Goal: Task Accomplishment & Management: Use online tool/utility

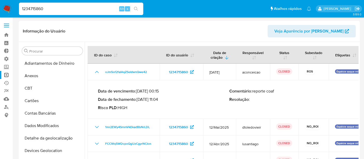
select select "10"
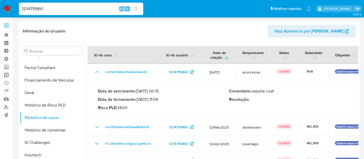
click at [6, 74] on link "Operações em massa" at bounding box center [31, 75] width 62 height 8
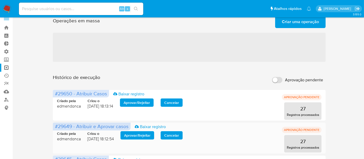
scroll to position [29, 0]
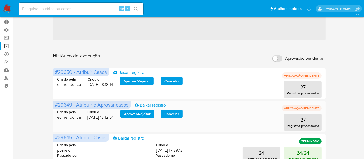
click at [140, 116] on span "Aprovar / Rejeitar" at bounding box center [137, 113] width 26 height 7
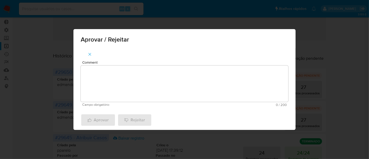
click at [103, 80] on textarea "Comment" at bounding box center [184, 83] width 207 height 36
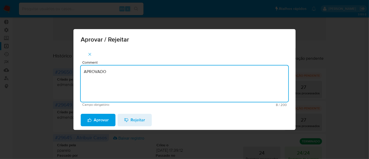
drag, startPoint x: 114, startPoint y: 72, endPoint x: 50, endPoint y: 72, distance: 63.8
click at [50, 72] on div "Aprovar / Rejeitar Comment APROVADO Campo obrigatório 8 / 200 192 caracteres re…" at bounding box center [184, 79] width 369 height 159
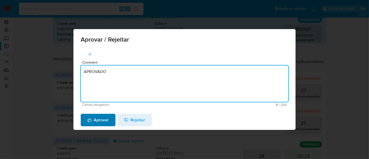
type textarea "APROVADO"
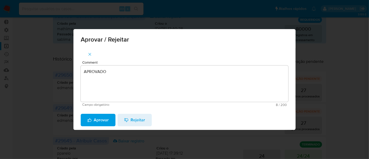
click at [103, 121] on span "Aprovar" at bounding box center [97, 119] width 21 height 11
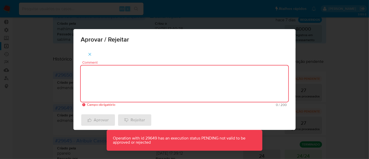
click at [133, 96] on textarea "Comment" at bounding box center [184, 83] width 207 height 36
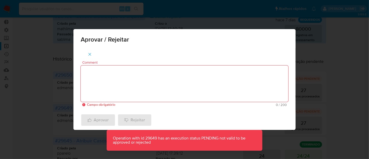
click at [89, 51] on span "button" at bounding box center [89, 53] width 5 height 11
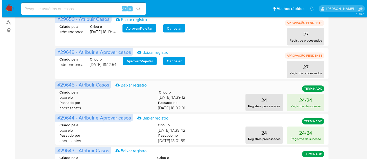
scroll to position [86, 0]
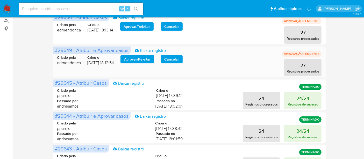
click at [140, 60] on span "Aprovar / Rejeitar" at bounding box center [137, 59] width 26 height 7
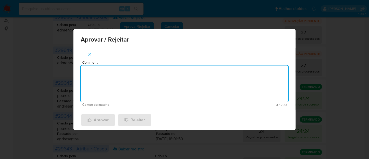
click at [108, 86] on textarea "Comment" at bounding box center [184, 83] width 207 height 36
paste textarea "APROVADO"
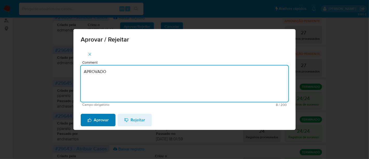
type textarea "APROVADO"
click at [104, 121] on span "Aprovar" at bounding box center [97, 119] width 21 height 11
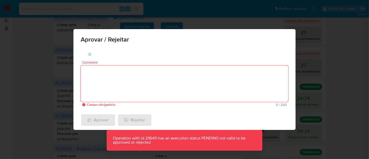
click at [302, 71] on div "Aprovar / Rejeitar Comment Campo obrigatório 0 / 200 200 caracteres restantes A…" at bounding box center [184, 79] width 369 height 159
click at [87, 53] on icon "button" at bounding box center [89, 54] width 5 height 5
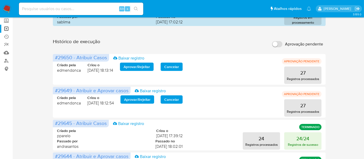
scroll to position [29, 0]
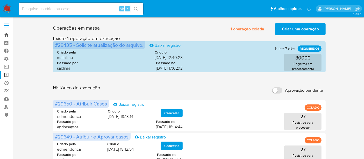
click at [9, 35] on link "Bandeja" at bounding box center [31, 35] width 62 height 8
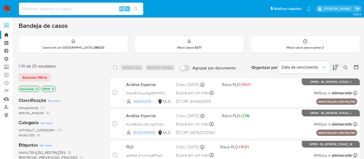
click at [56, 11] on input at bounding box center [81, 8] width 124 height 7
click at [32, 77] on span "Remover filtros" at bounding box center [34, 77] width 25 height 7
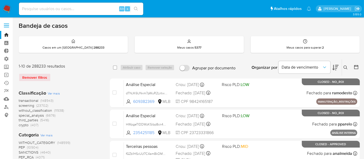
click at [34, 9] on input at bounding box center [81, 8] width 124 height 7
paste input "tsRuCAbugC7pLfNi7m4zso1R"
type input "tsRuCAbugC7pLfNi7m4zso1R"
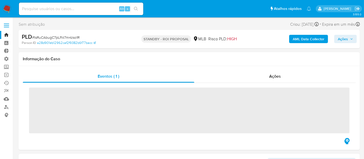
scroll to position [231, 0]
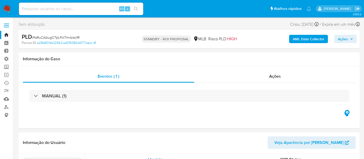
click at [7, 33] on link "Bandeja" at bounding box center [31, 35] width 62 height 8
select select "10"
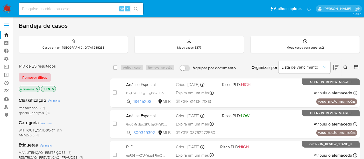
click at [39, 75] on span "Remover filtros" at bounding box center [34, 77] width 25 height 7
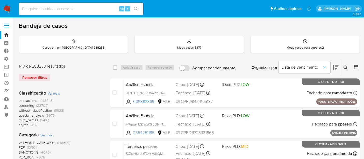
click at [348, 66] on icon at bounding box center [346, 67] width 4 height 4
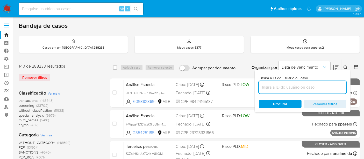
click at [273, 89] on input at bounding box center [303, 87] width 88 height 7
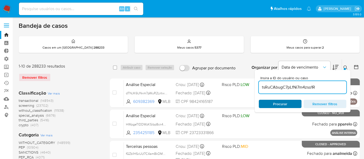
type input "tsRuCAbugC7pLfNi7m4zso1R"
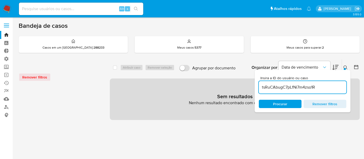
click at [287, 106] on span "Procurar" at bounding box center [280, 104] width 14 height 8
click at [36, 78] on div "Remover filtros" at bounding box center [60, 77] width 83 height 8
click at [35, 77] on div "Remover filtros" at bounding box center [60, 77] width 83 height 8
click at [345, 68] on div at bounding box center [345, 69] width 2 height 2
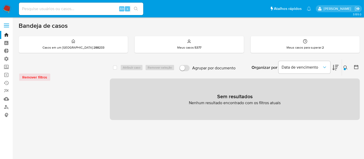
click at [30, 77] on div "Remover filtros" at bounding box center [60, 77] width 83 height 8
click at [344, 67] on icon at bounding box center [346, 67] width 4 height 4
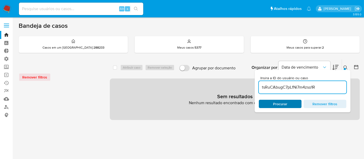
click at [287, 102] on span "Procurar" at bounding box center [280, 104] width 14 height 8
click at [7, 34] on link "Bandeja" at bounding box center [31, 35] width 62 height 8
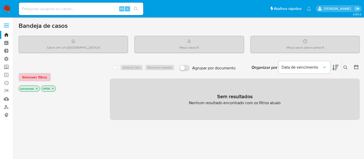
click at [33, 77] on span "Remover filtros" at bounding box center [34, 76] width 25 height 7
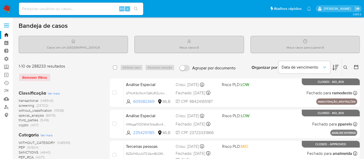
click at [39, 77] on div "Remover filtros" at bounding box center [60, 77] width 83 height 8
click at [347, 66] on icon at bounding box center [346, 67] width 4 height 4
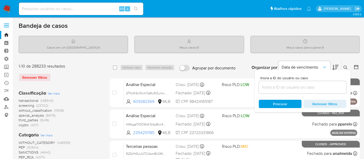
click at [289, 83] on div at bounding box center [303, 87] width 88 height 12
click at [287, 85] on input at bounding box center [303, 87] width 88 height 7
paste input "tsRuCAbugC7pLfNi7m4zso1R"
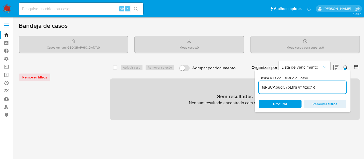
click at [263, 88] on input "tsRuCAbugC7pLfNi7m4zso1R" at bounding box center [303, 87] width 88 height 7
click at [262, 87] on input "tsRuCAbugC7pLfNi7m4zso1R" at bounding box center [303, 87] width 88 height 7
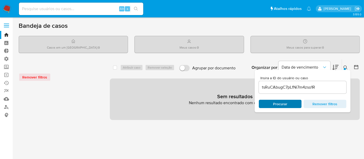
click at [282, 101] on span "Procurar" at bounding box center [280, 104] width 14 height 8
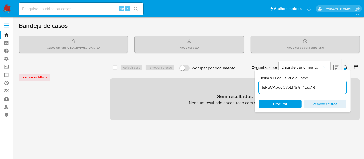
click at [321, 86] on input "tsRuCAbugC7pLfNi7m4zso1R" at bounding box center [303, 87] width 88 height 7
type input "tsRuCAbugC7pLfNi7m4zso1R"
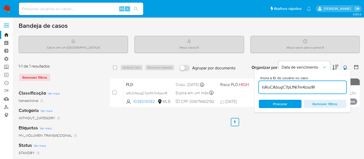
click at [346, 64] on div "Insira a ID do usuário ou caso tsRuCAbugC7pLfNi7m4zso1R Procurar Remover filtros" at bounding box center [346, 67] width 9 height 16
click at [346, 66] on icon at bounding box center [346, 67] width 4 height 4
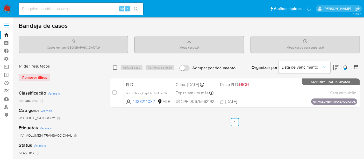
click at [116, 66] on input "checkbox" at bounding box center [115, 67] width 4 height 4
checkbox input "true"
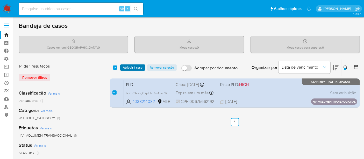
click at [132, 65] on span "Atribuir 1 caso" at bounding box center [133, 67] width 20 height 5
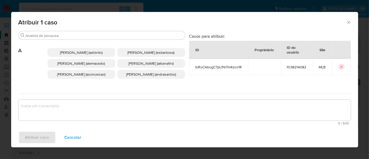
click at [41, 108] on textarea "assign-modal" at bounding box center [184, 110] width 332 height 21
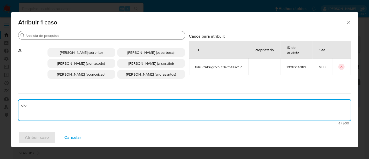
type textarea "vivi"
click at [35, 37] on input "Procurar" at bounding box center [104, 35] width 157 height 5
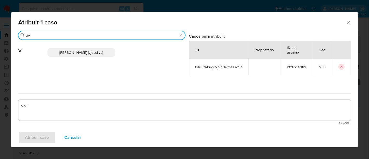
type input "vivi"
drag, startPoint x: 77, startPoint y: 54, endPoint x: 51, endPoint y: 79, distance: 36.1
click at [77, 54] on span "[PERSON_NAME] (vjdasilva)" at bounding box center [81, 52] width 44 height 5
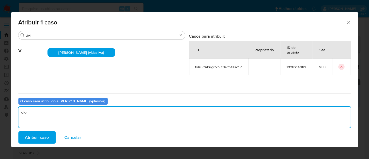
drag, startPoint x: 36, startPoint y: 115, endPoint x: 13, endPoint y: 110, distance: 23.3
click at [13, 110] on div "Procurar vivi V [PERSON_NAME] (vjdasilva) Casos para atribuir: ID Proprietário …" at bounding box center [184, 79] width 347 height 96
click at [47, 114] on textarea "assign-modal" at bounding box center [184, 117] width 332 height 21
type textarea "\"
click at [40, 137] on span "Atribuir caso" at bounding box center [37, 136] width 24 height 11
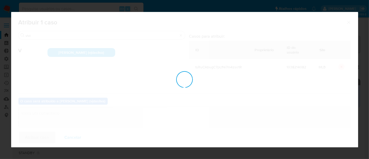
checkbox input "false"
